Goal: Navigation & Orientation: Find specific page/section

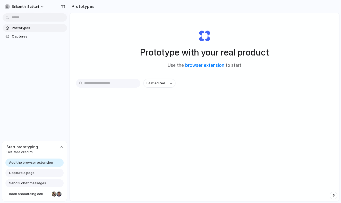
click at [194, 100] on div "Last edited" at bounding box center [204, 101] width 257 height 45
click at [42, 5] on button "srikanth-satturi" at bounding box center [25, 7] width 44 height 8
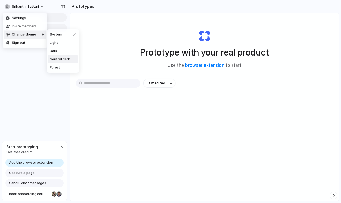
click at [61, 59] on span "Neutral dark" at bounding box center [60, 59] width 20 height 5
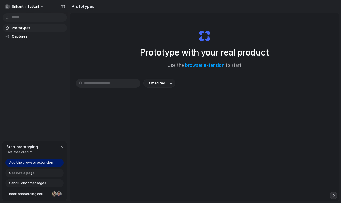
click at [96, 38] on div "Prototype with your real product Use the browser extension to start Last edited" at bounding box center [204, 121] width 269 height 216
click at [42, 8] on button "srikanth-satturi" at bounding box center [25, 7] width 44 height 8
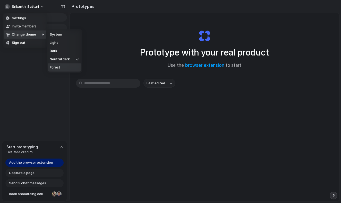
click at [61, 65] on li "Forest" at bounding box center [65, 68] width 34 height 8
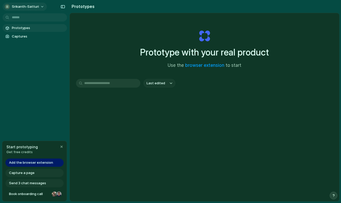
click at [37, 8] on button "srikanth-satturi" at bounding box center [25, 7] width 44 height 8
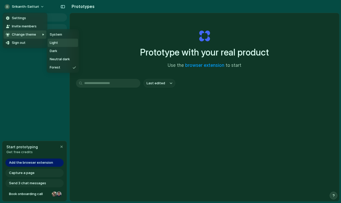
click at [59, 44] on li "Light" at bounding box center [63, 43] width 30 height 8
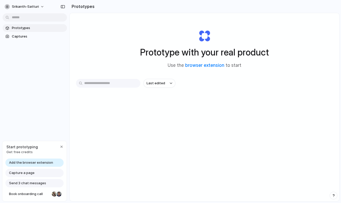
click at [44, 18] on html "srikanth-satturi Prototypes Captures Start prototyping Get free credits Add the…" at bounding box center [170, 101] width 341 height 203
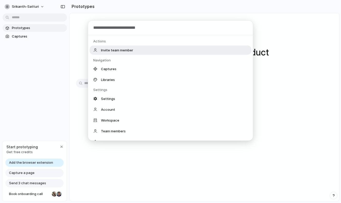
click at [85, 40] on div "Actions Invite team member Navigation Captures Libraries Settings Settings Acco…" at bounding box center [170, 101] width 341 height 203
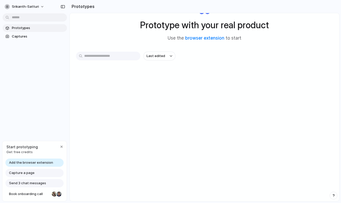
scroll to position [28, 0]
click at [62, 147] on div "button" at bounding box center [61, 147] width 4 height 4
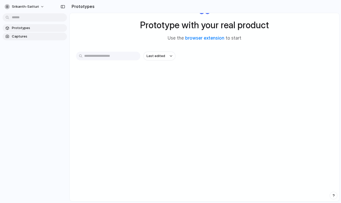
click at [22, 37] on span "Captures" at bounding box center [38, 36] width 53 height 5
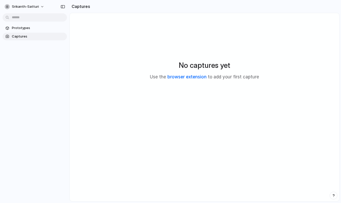
click at [189, 78] on link "browser extension" at bounding box center [186, 76] width 39 height 5
